Goal: Information Seeking & Learning: Find contact information

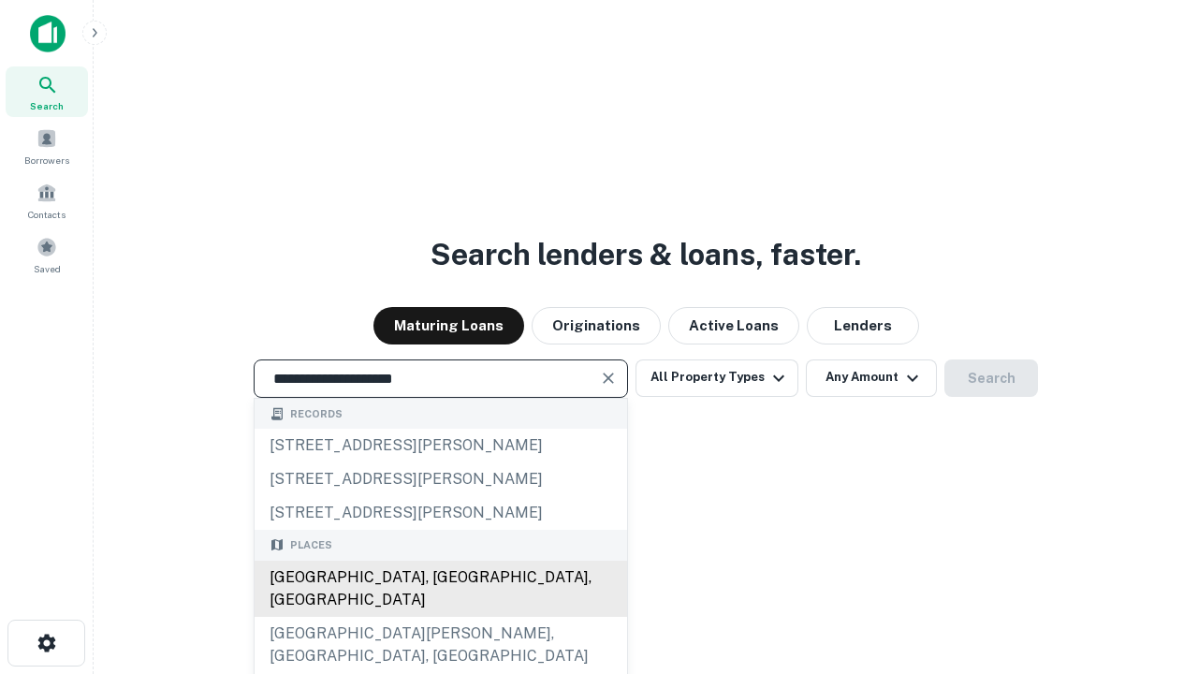
click at [440, 617] on div "[GEOGRAPHIC_DATA], [GEOGRAPHIC_DATA], [GEOGRAPHIC_DATA]" at bounding box center [441, 589] width 373 height 56
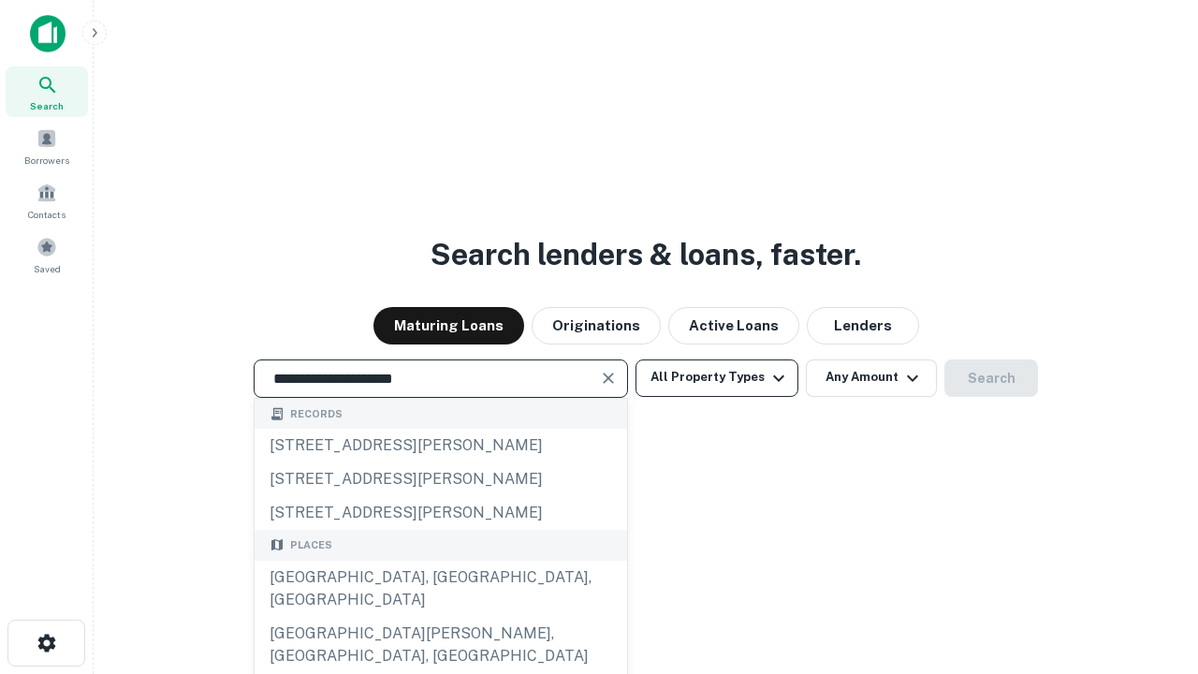
type input "**********"
click at [717, 377] on button "All Property Types" at bounding box center [717, 378] width 163 height 37
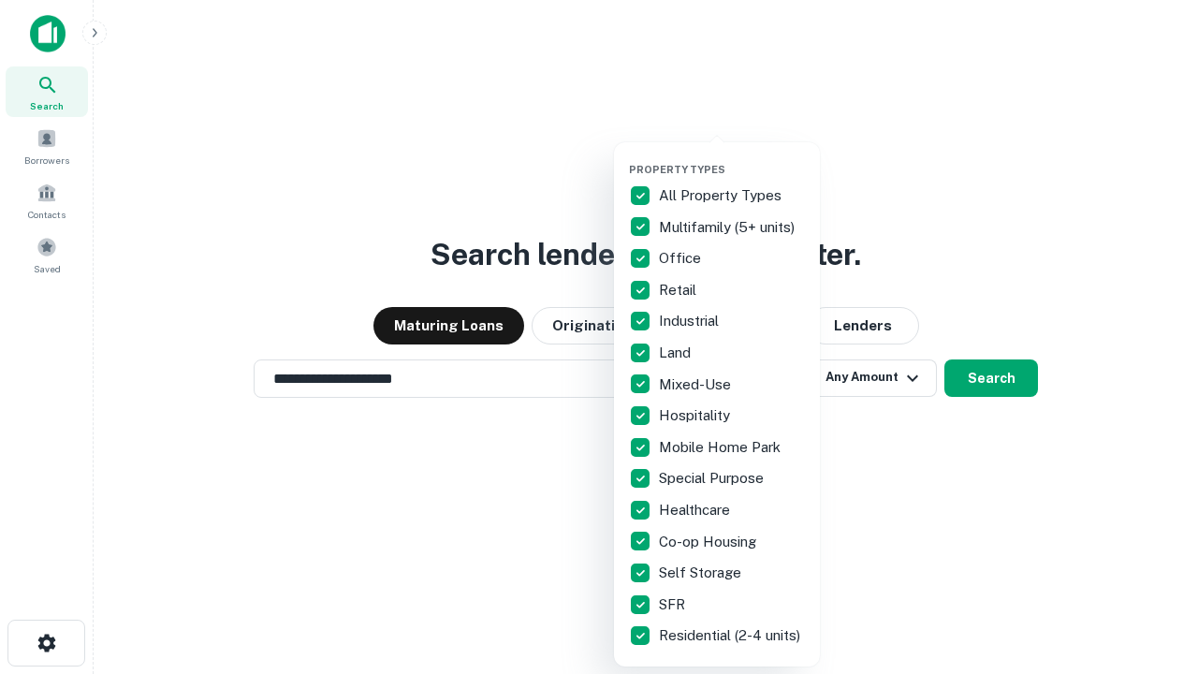
click at [732, 157] on button "button" at bounding box center [732, 157] width 206 height 1
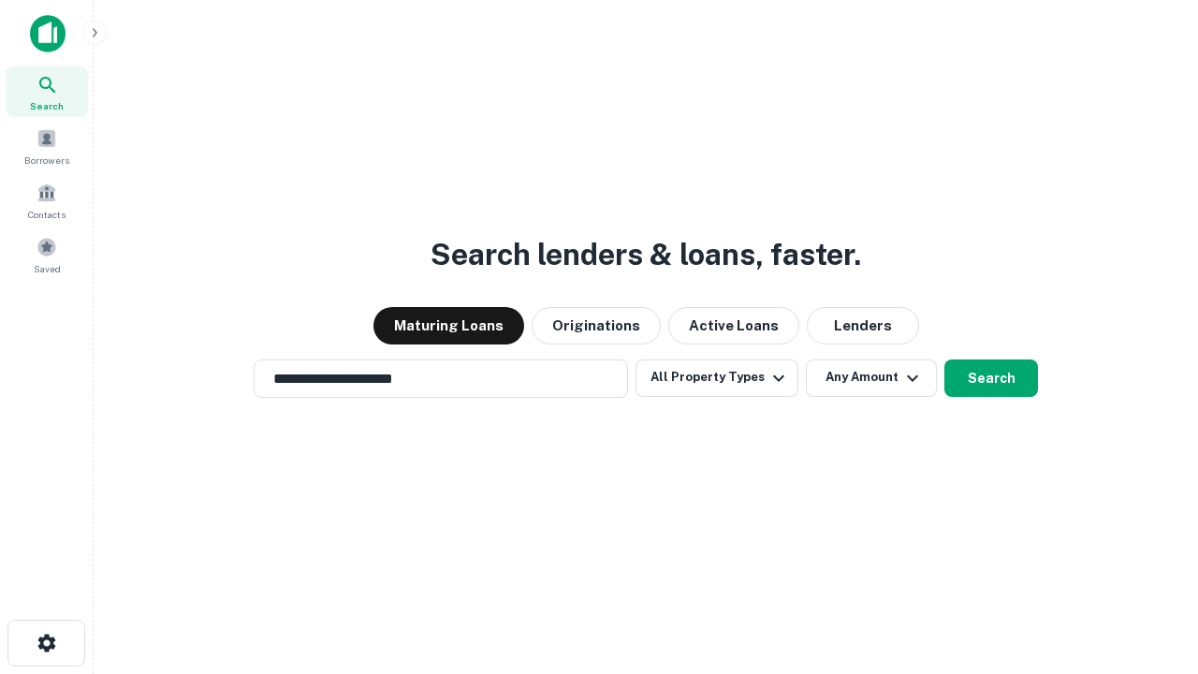
scroll to position [29, 0]
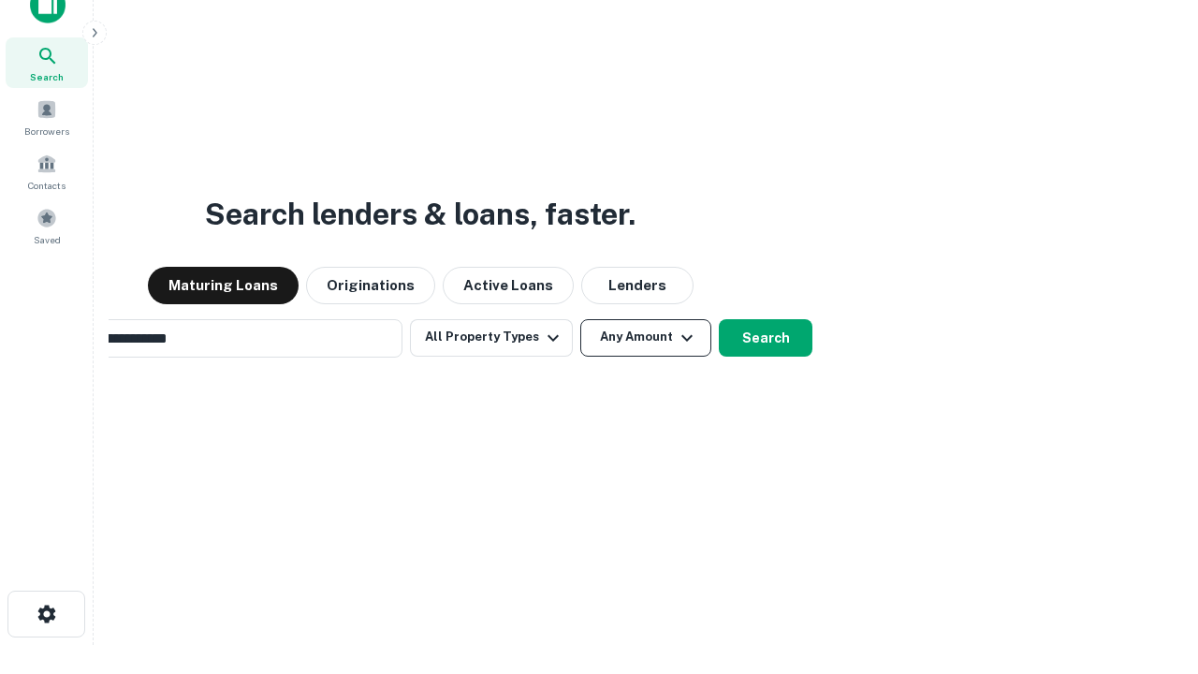
click at [581, 319] on button "Any Amount" at bounding box center [646, 337] width 131 height 37
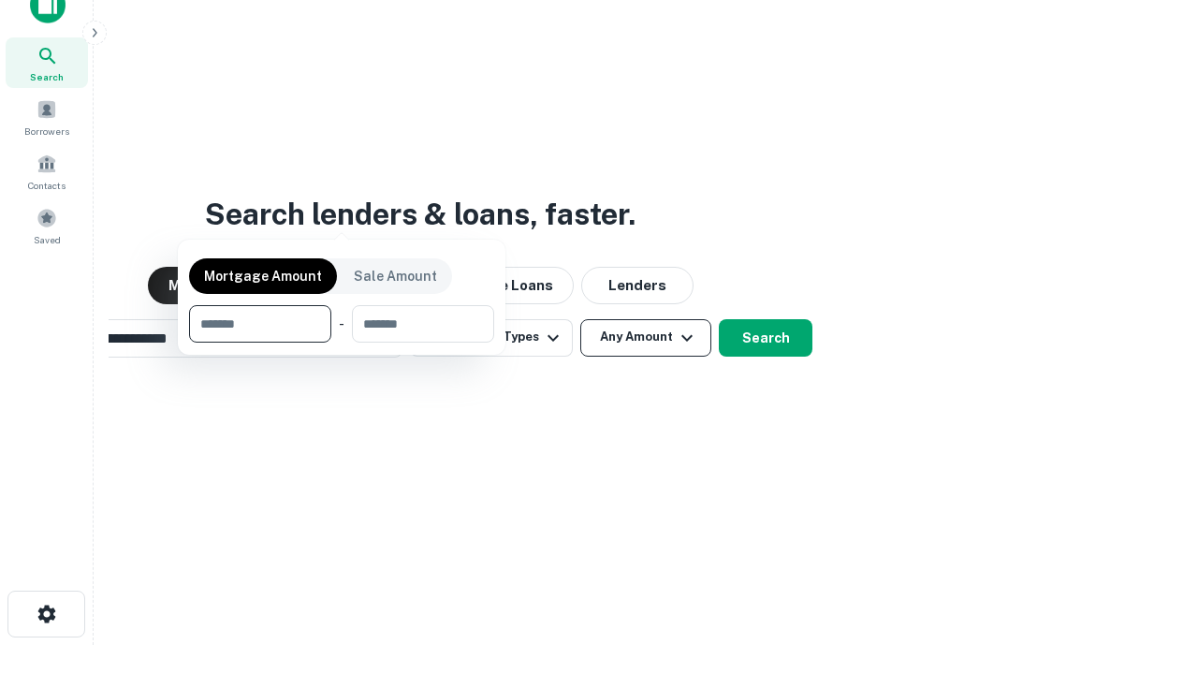
scroll to position [30, 0]
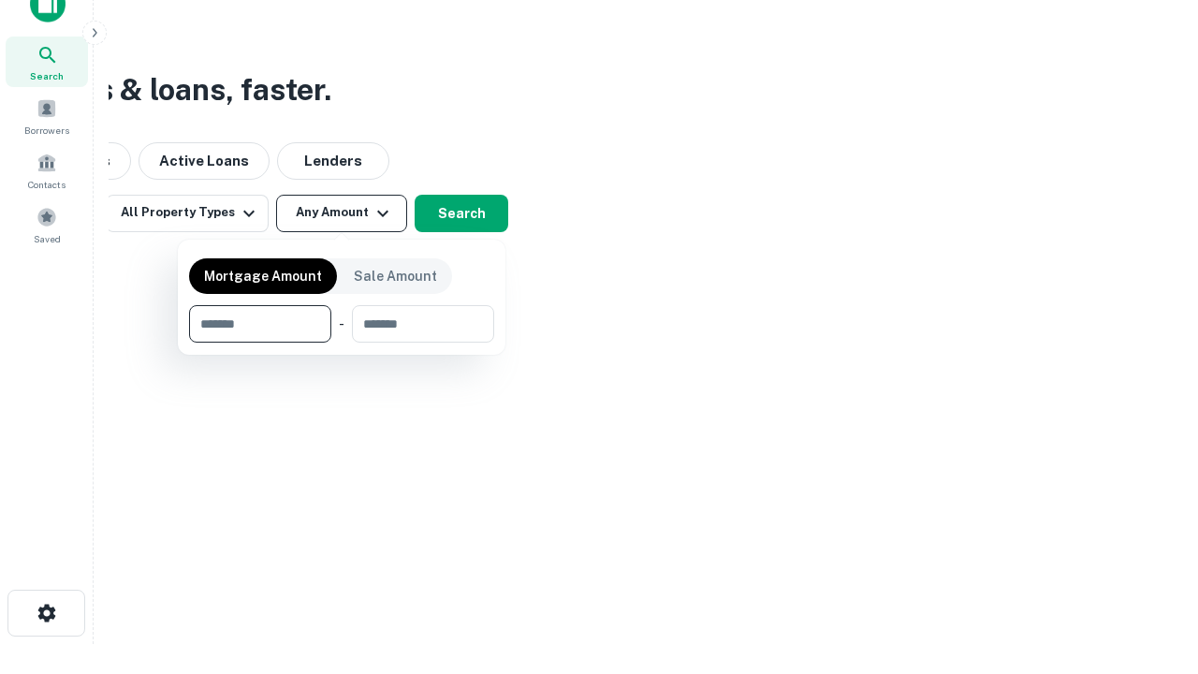
type input "*******"
click at [342, 343] on button "button" at bounding box center [341, 343] width 305 height 1
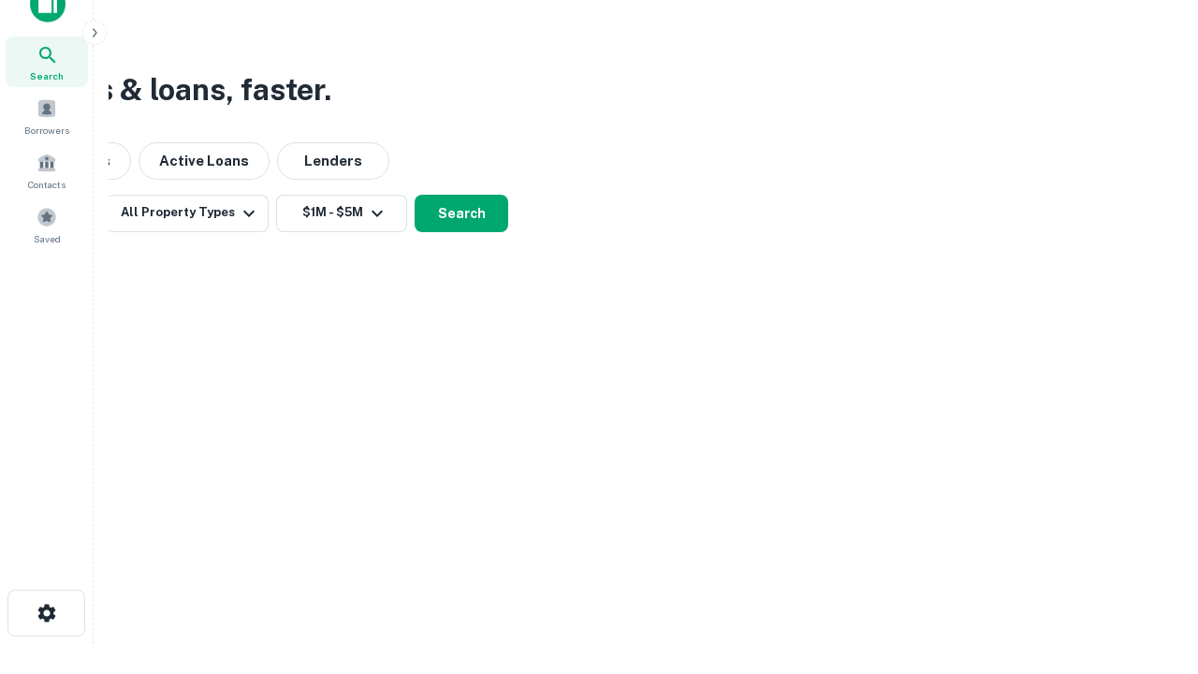
scroll to position [11, 345]
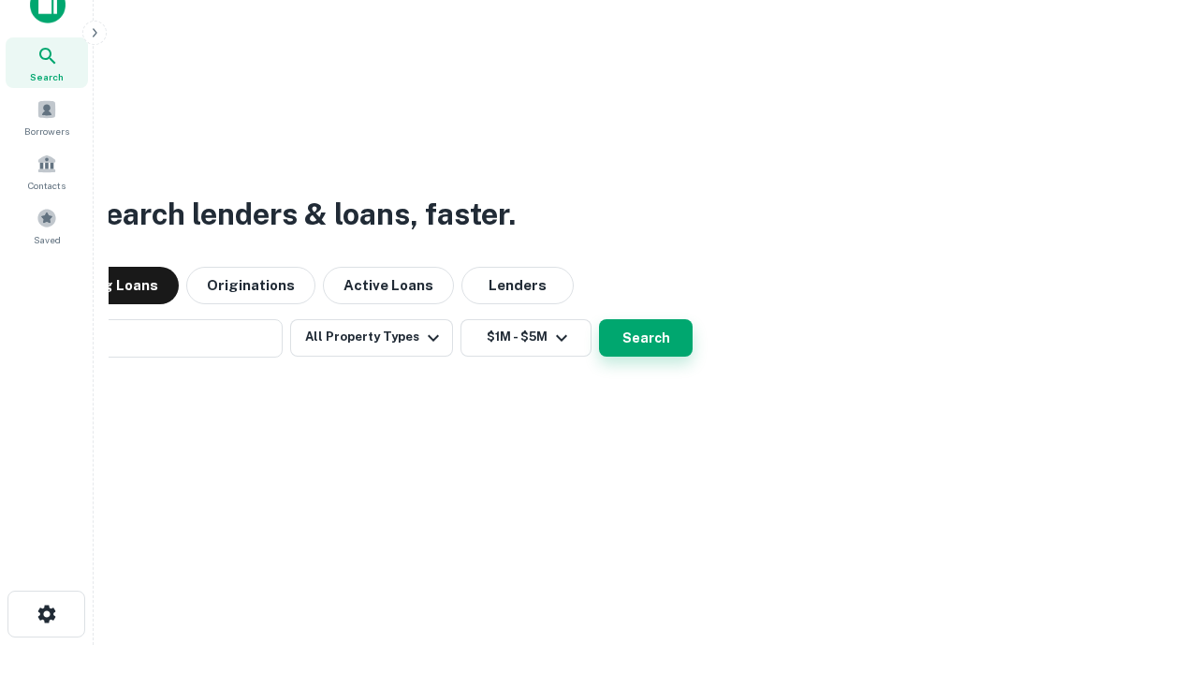
click at [599, 319] on button "Search" at bounding box center [646, 337] width 94 height 37
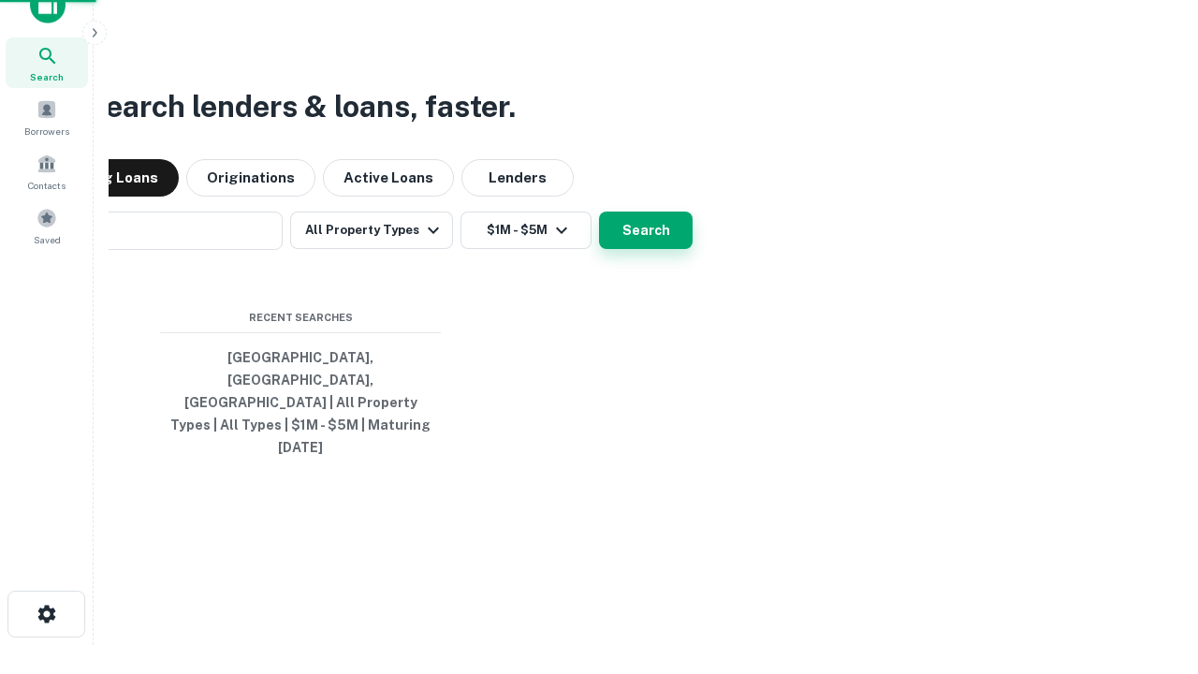
scroll to position [50, 530]
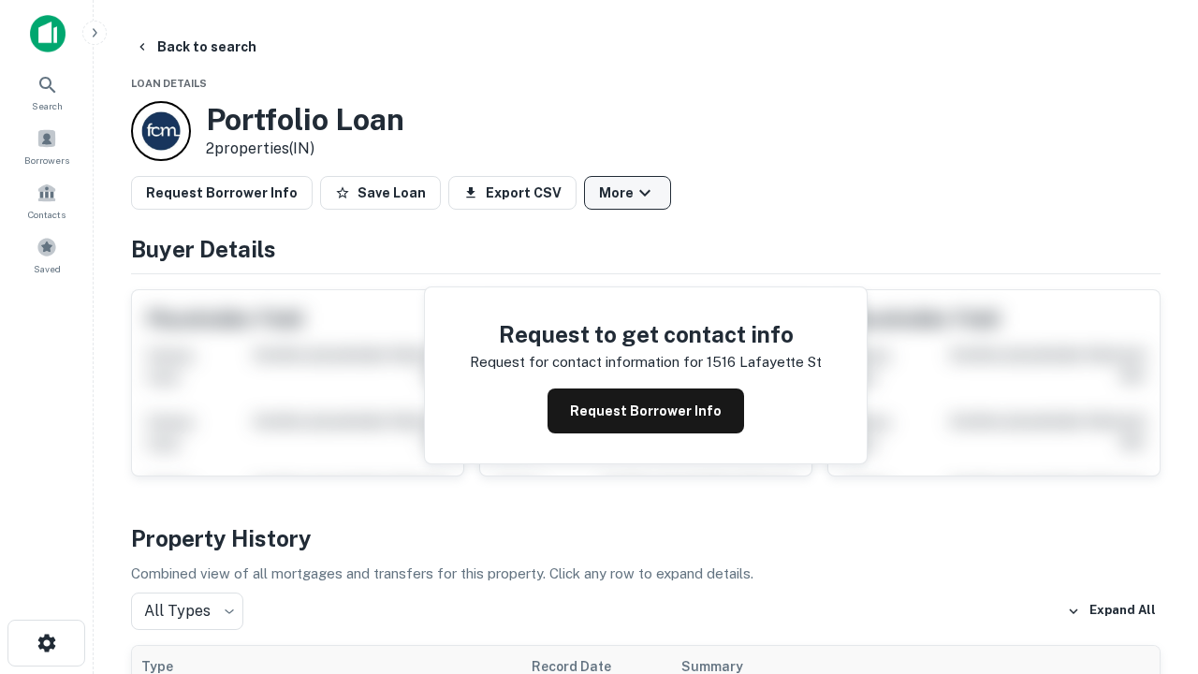
click at [627, 193] on button "More" at bounding box center [627, 193] width 87 height 34
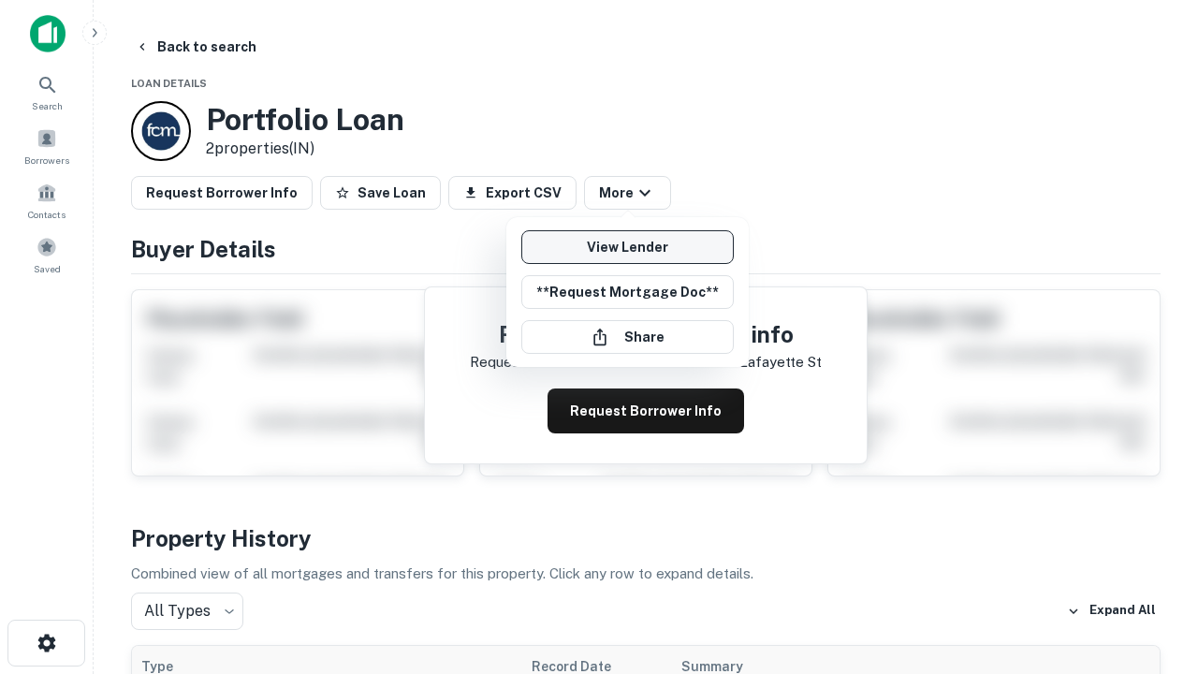
click at [627, 247] on link "View Lender" at bounding box center [628, 247] width 213 height 34
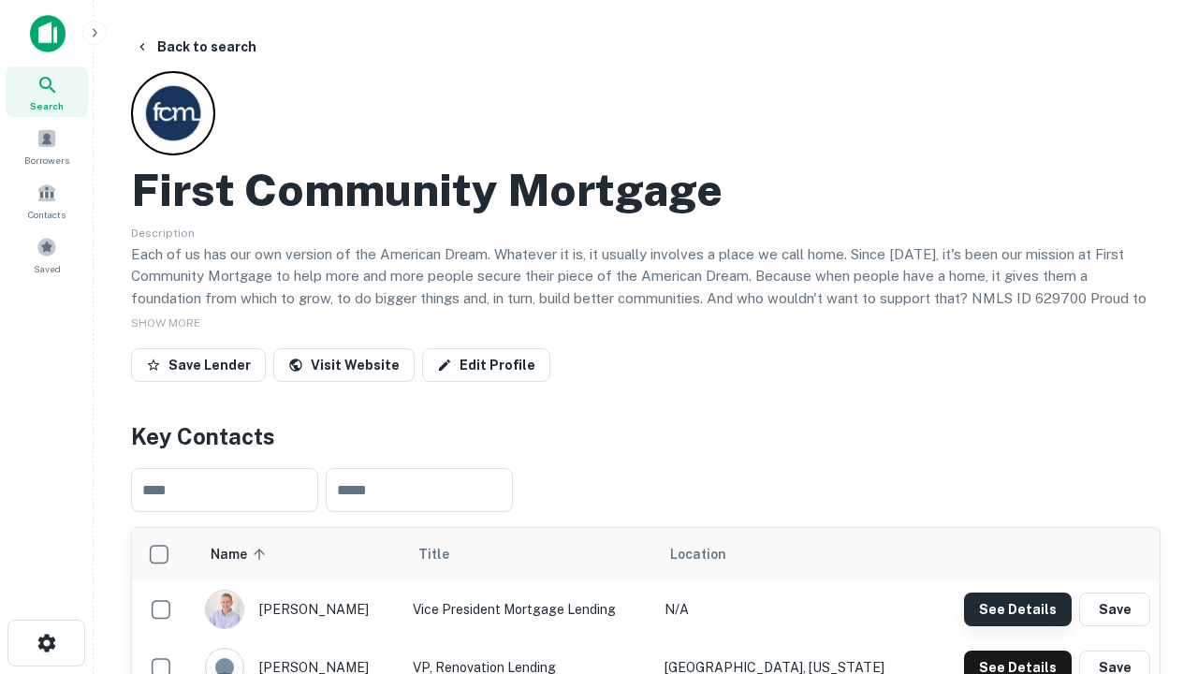
click at [1018, 609] on button "See Details" at bounding box center [1018, 610] width 108 height 34
click at [46, 643] on icon "button" at bounding box center [47, 643] width 22 height 22
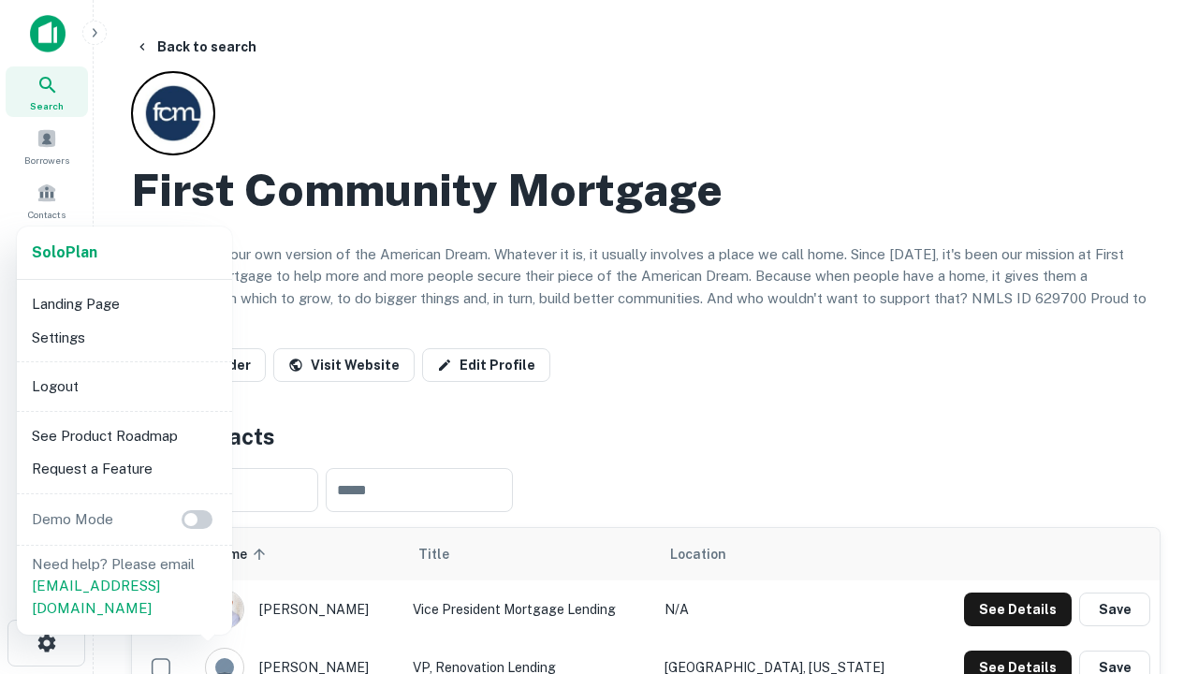
click at [124, 386] on li "Logout" at bounding box center [124, 387] width 200 height 34
